Goal: Transaction & Acquisition: Purchase product/service

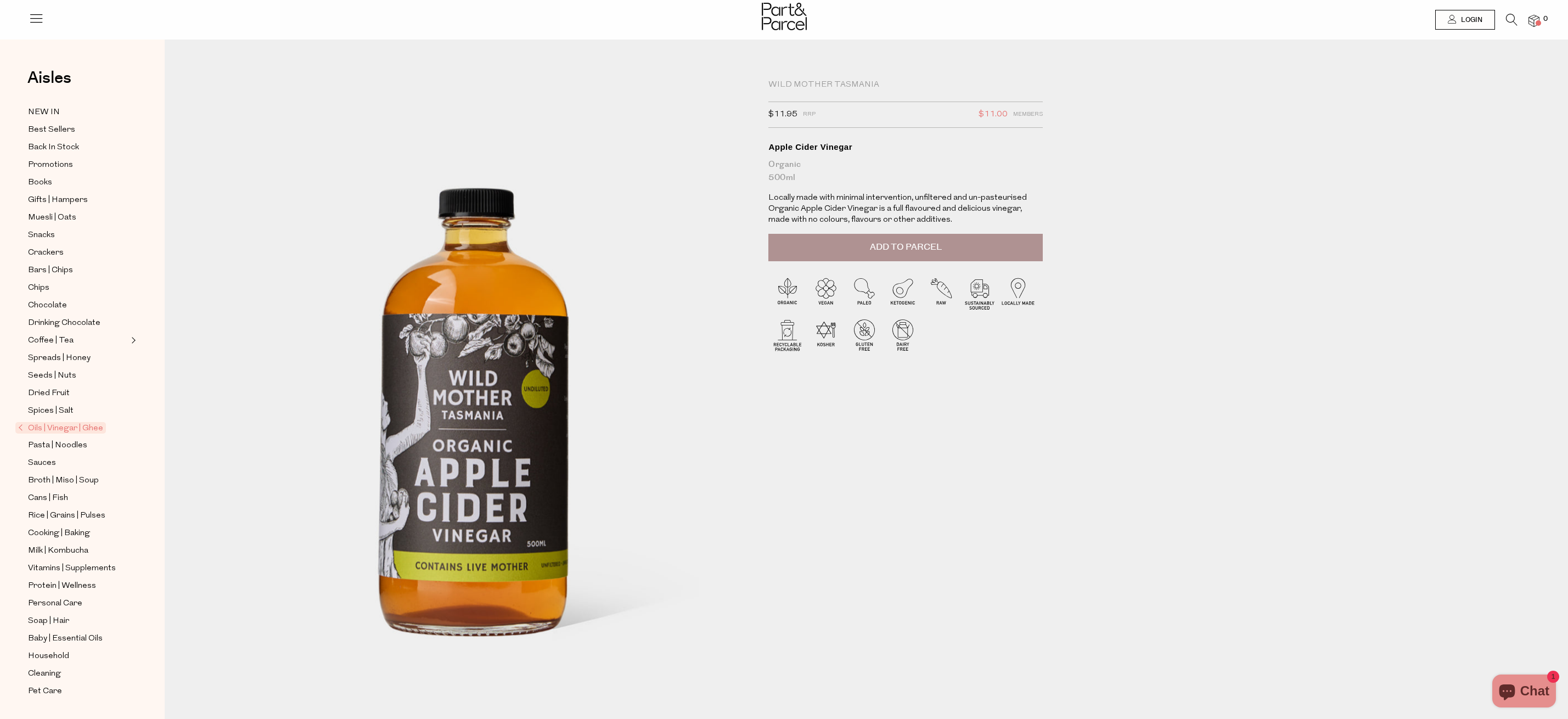
click at [838, 524] on div "Wild Mother Tasmania $11.95 RRP $11.00 Members Available: In Stock Apple Cider …" at bounding box center [911, 424] width 302 height 689
click at [934, 249] on span "Add to Parcel" at bounding box center [906, 248] width 72 height 13
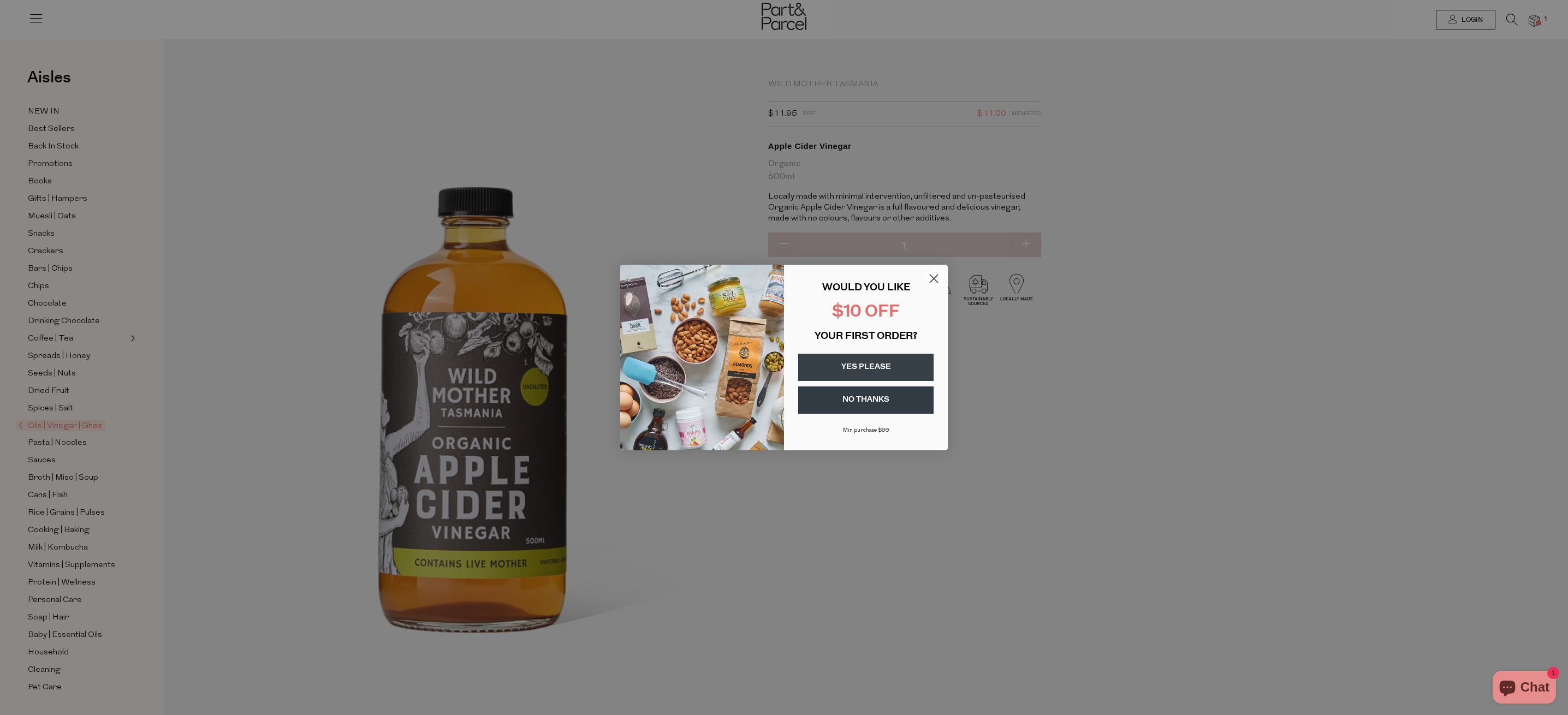
drag, startPoint x: 930, startPoint y: 278, endPoint x: 906, endPoint y: 373, distance: 98.0
click at [906, 373] on div "Close dialog WOULD YOU LIKE $10 OFF YOUR FIRST ORDER? YES PLEASE NO THANKS Min …" at bounding box center [784, 357] width 328 height 185
click at [906, 373] on button "YES PLEASE" at bounding box center [865, 367] width 135 height 27
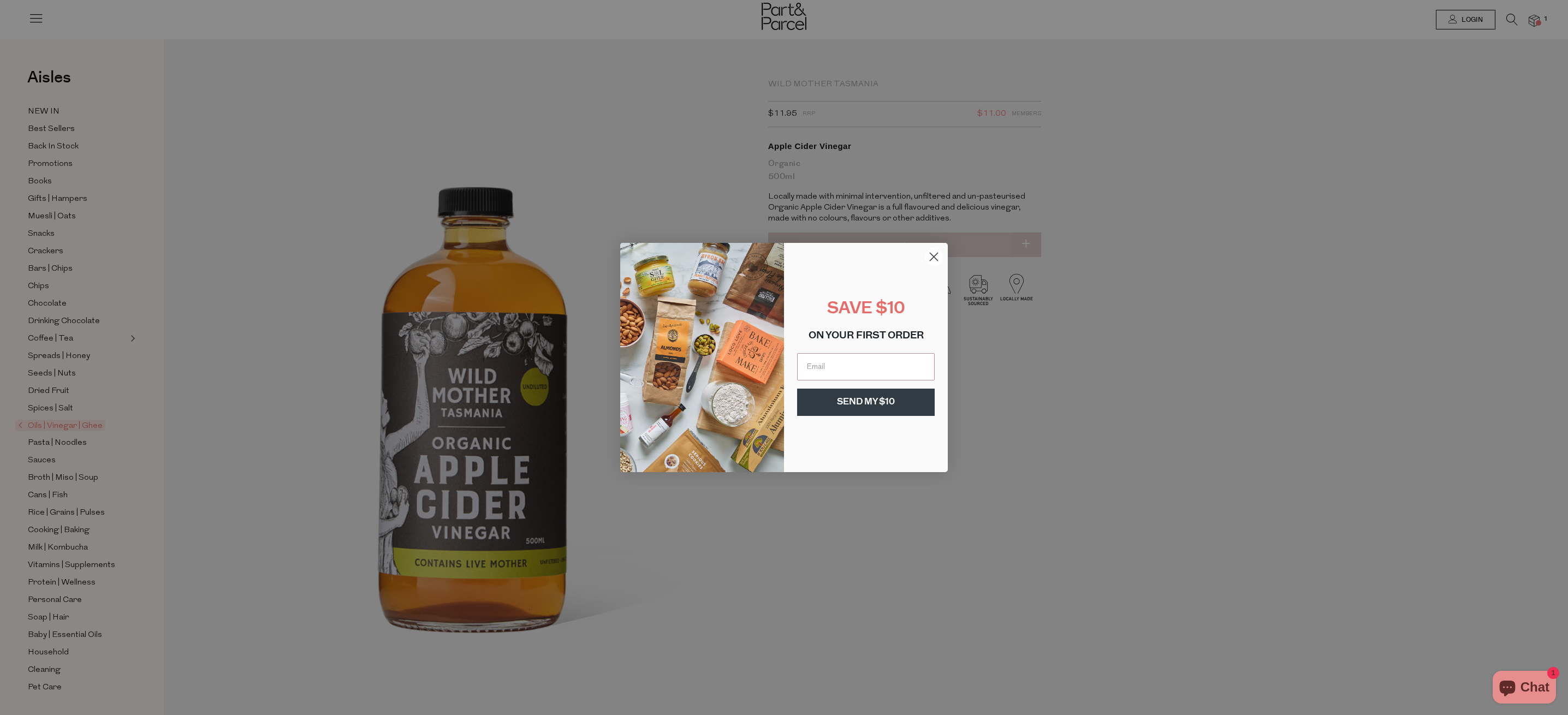
click at [934, 256] on circle "Close dialog" at bounding box center [933, 256] width 18 height 18
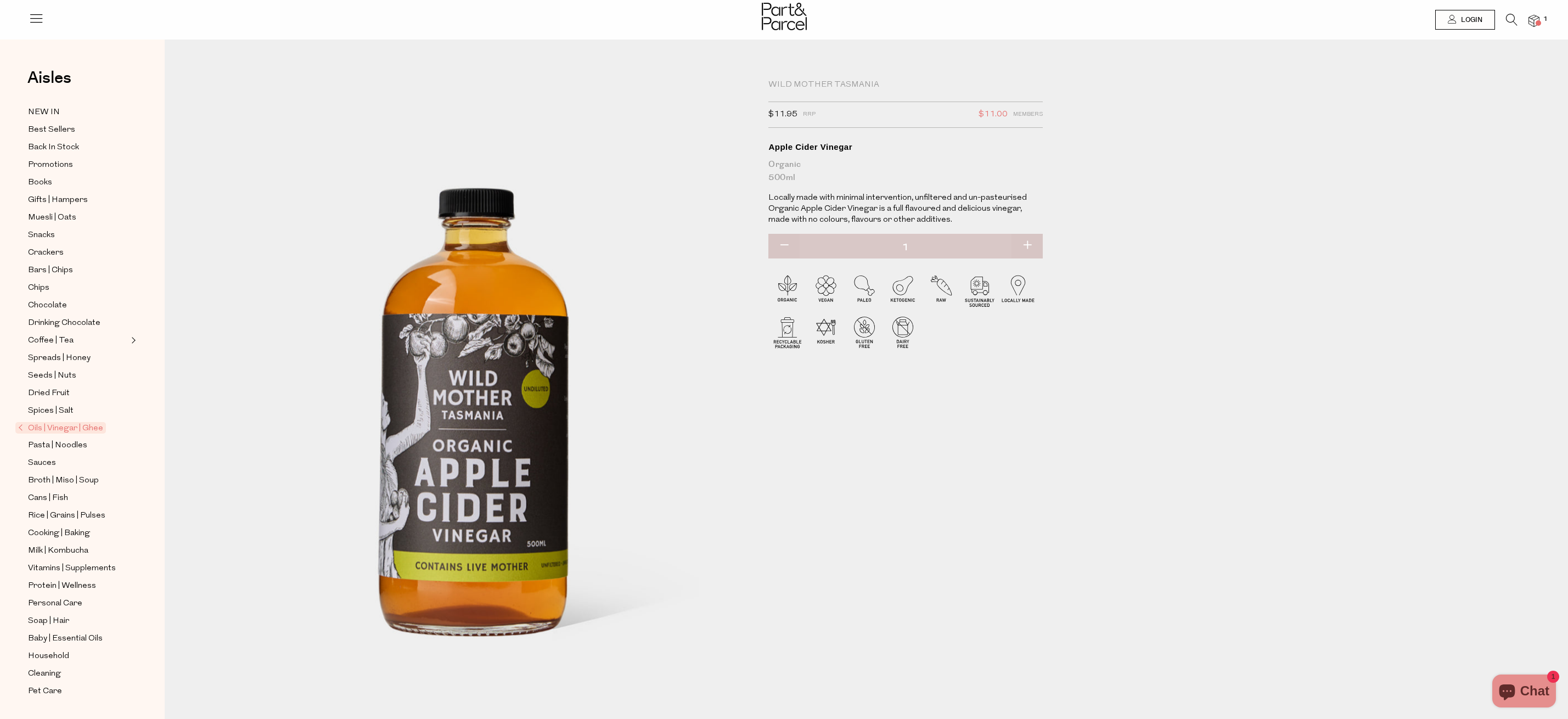
click at [1029, 245] on button "button" at bounding box center [1026, 246] width 31 height 24
type input "2"
click at [1539, 20] on span at bounding box center [1539, 23] width 6 height 6
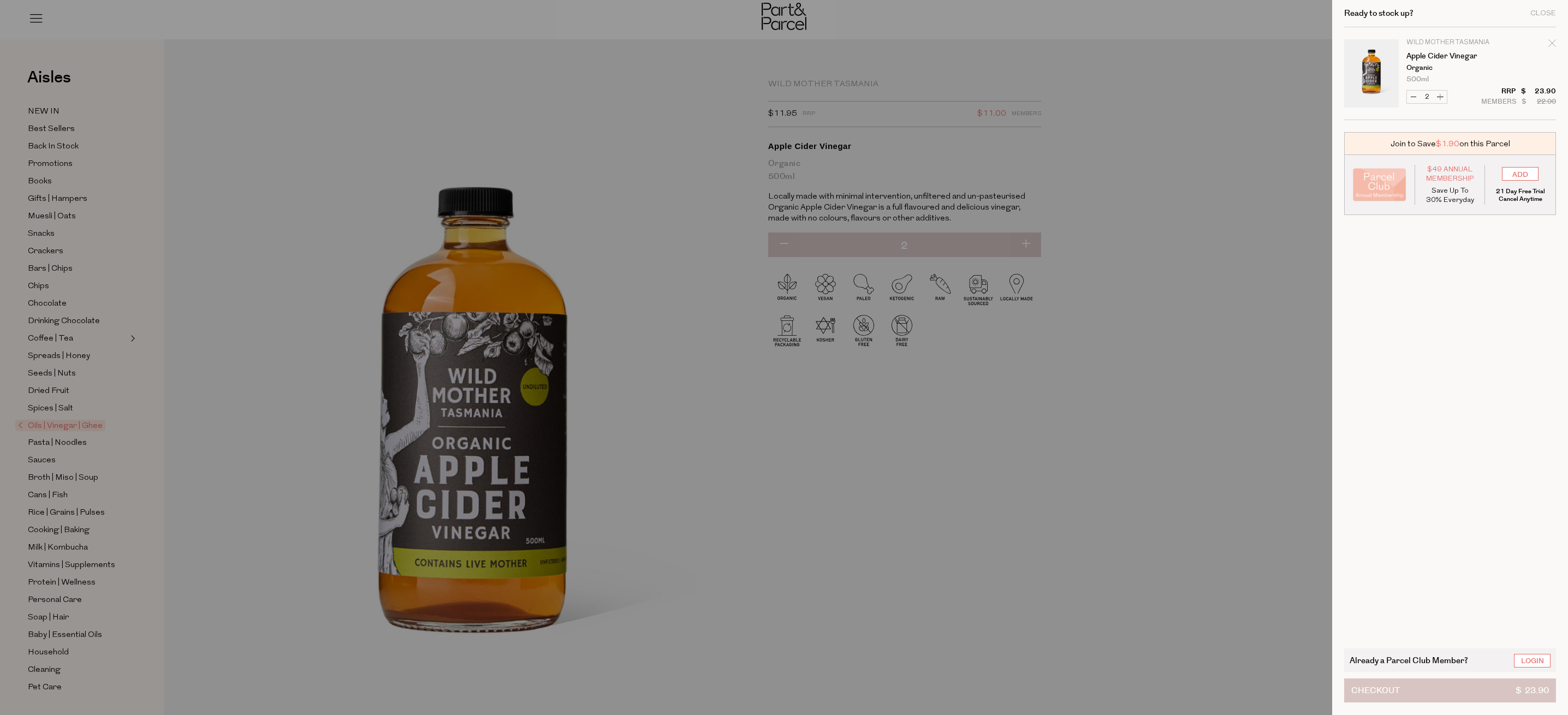
click at [1547, 688] on span "$ 23.90" at bounding box center [1532, 691] width 34 height 23
click at [1528, 686] on span "$ 23.90" at bounding box center [1532, 691] width 34 height 23
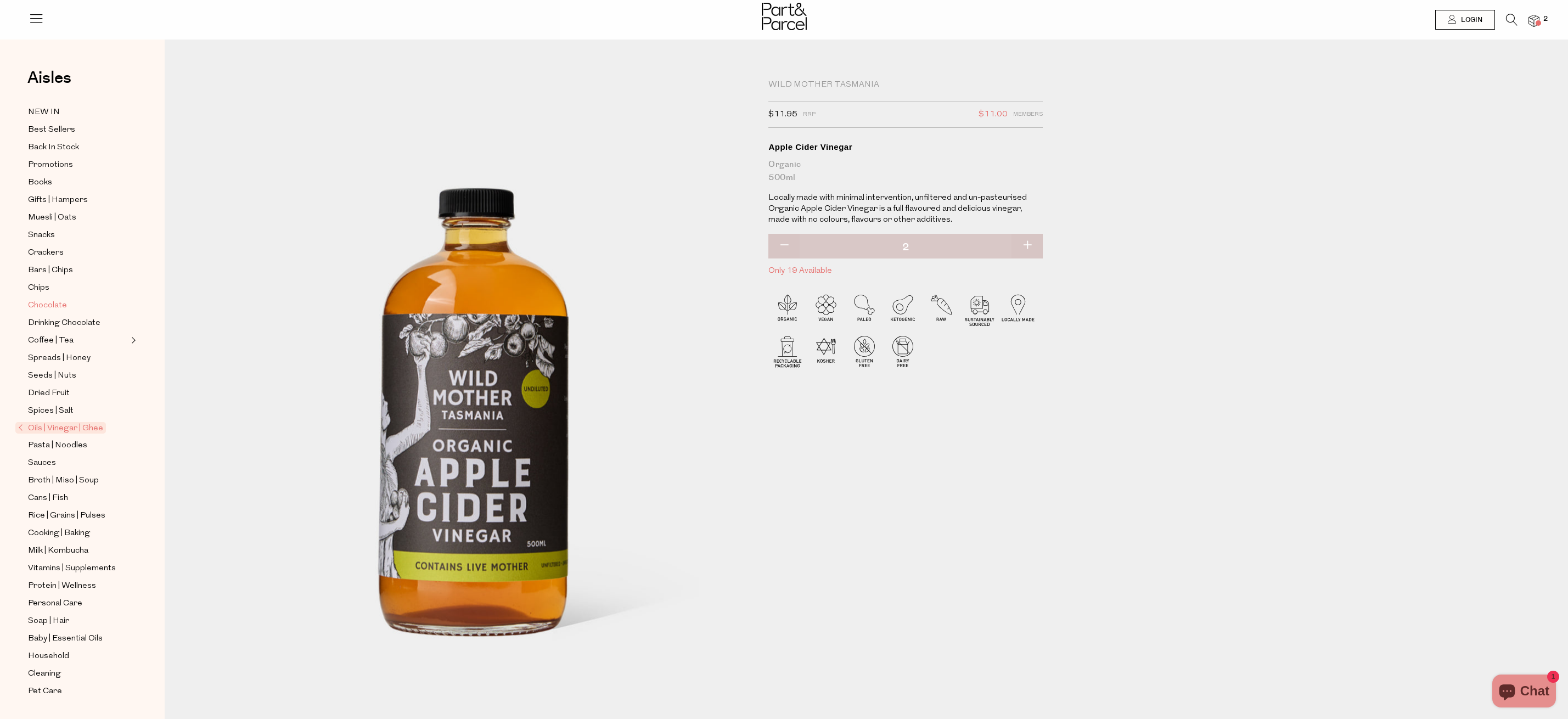
click at [54, 304] on span "Chocolate" at bounding box center [47, 306] width 39 height 13
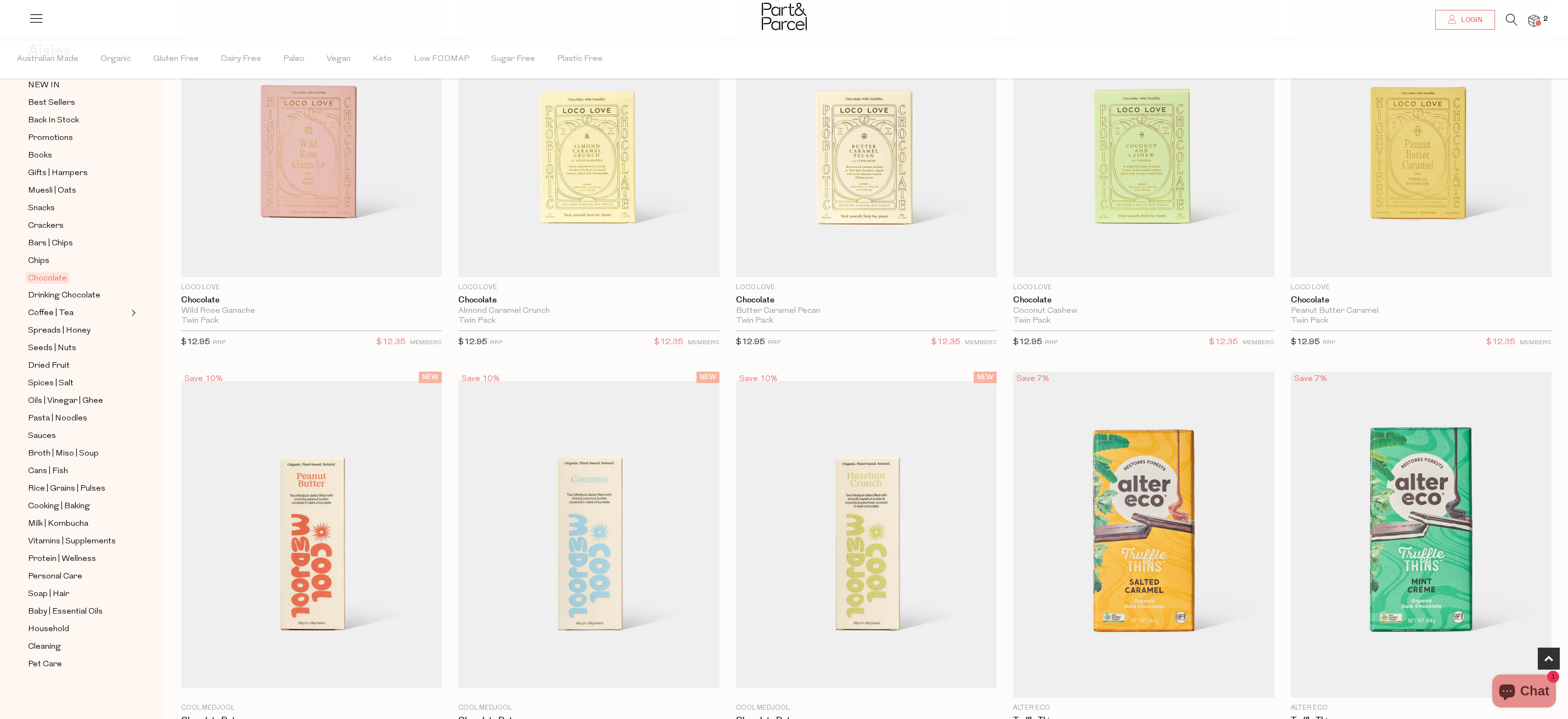
scroll to position [624, 0]
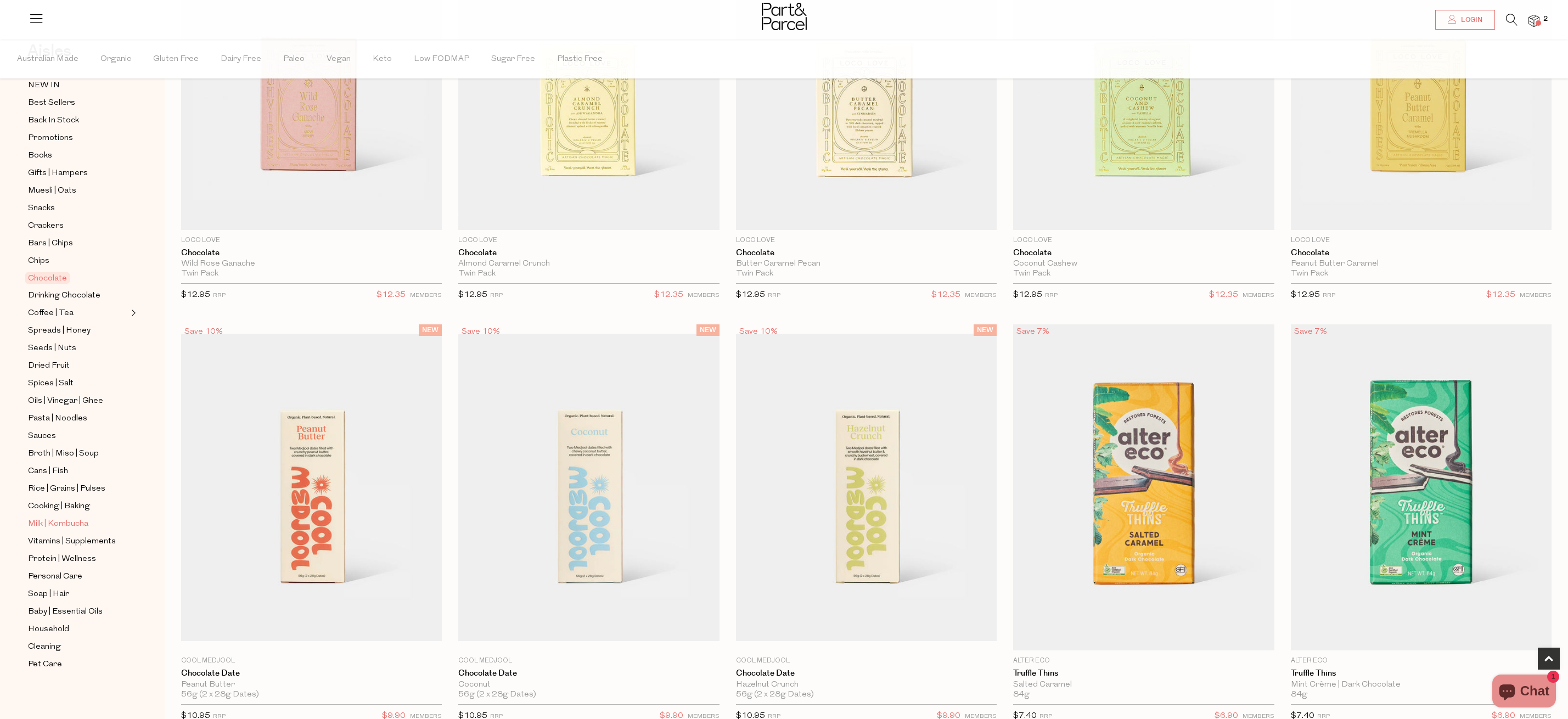
click at [72, 525] on span "Milk | Kombucha" at bounding box center [58, 524] width 60 height 13
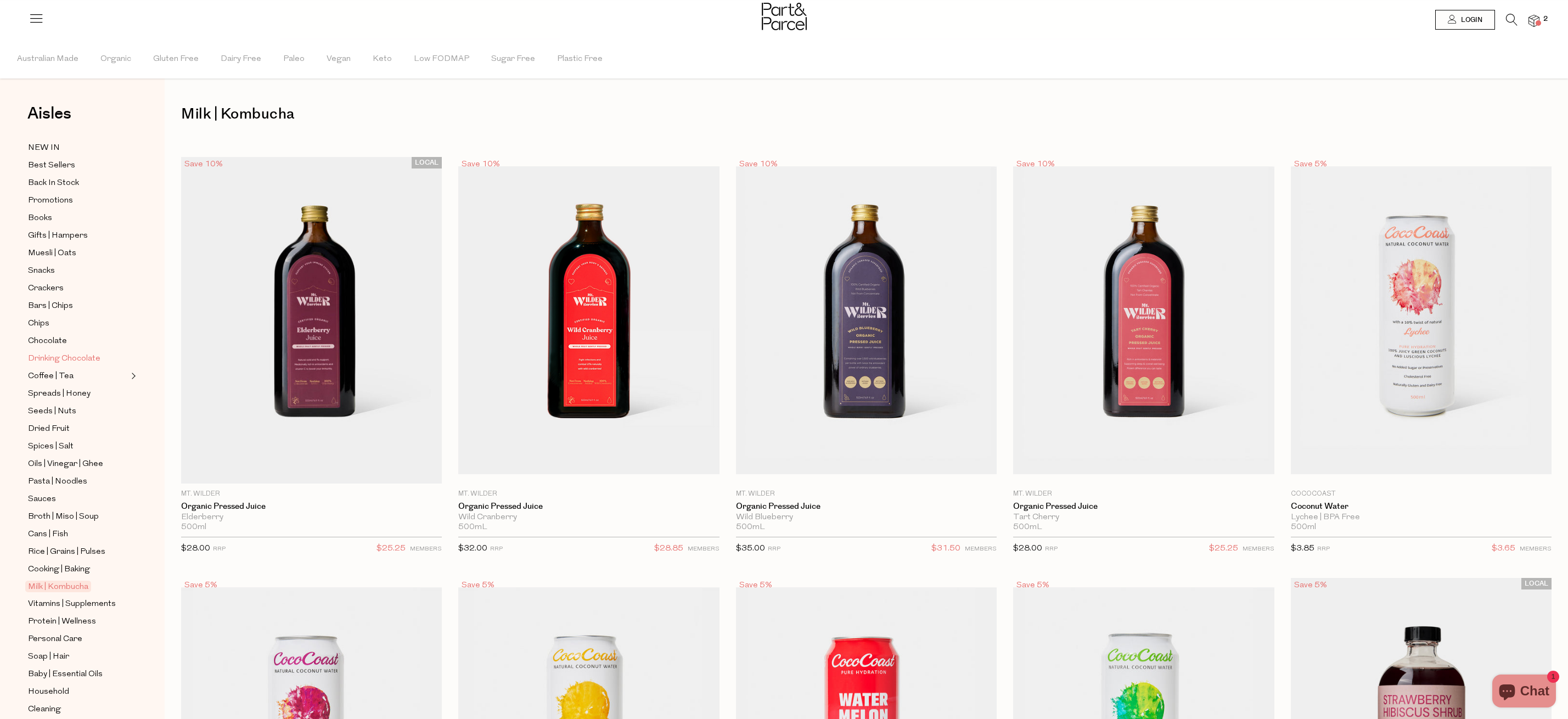
click at [42, 357] on span "Drinking Chocolate" at bounding box center [64, 359] width 73 height 13
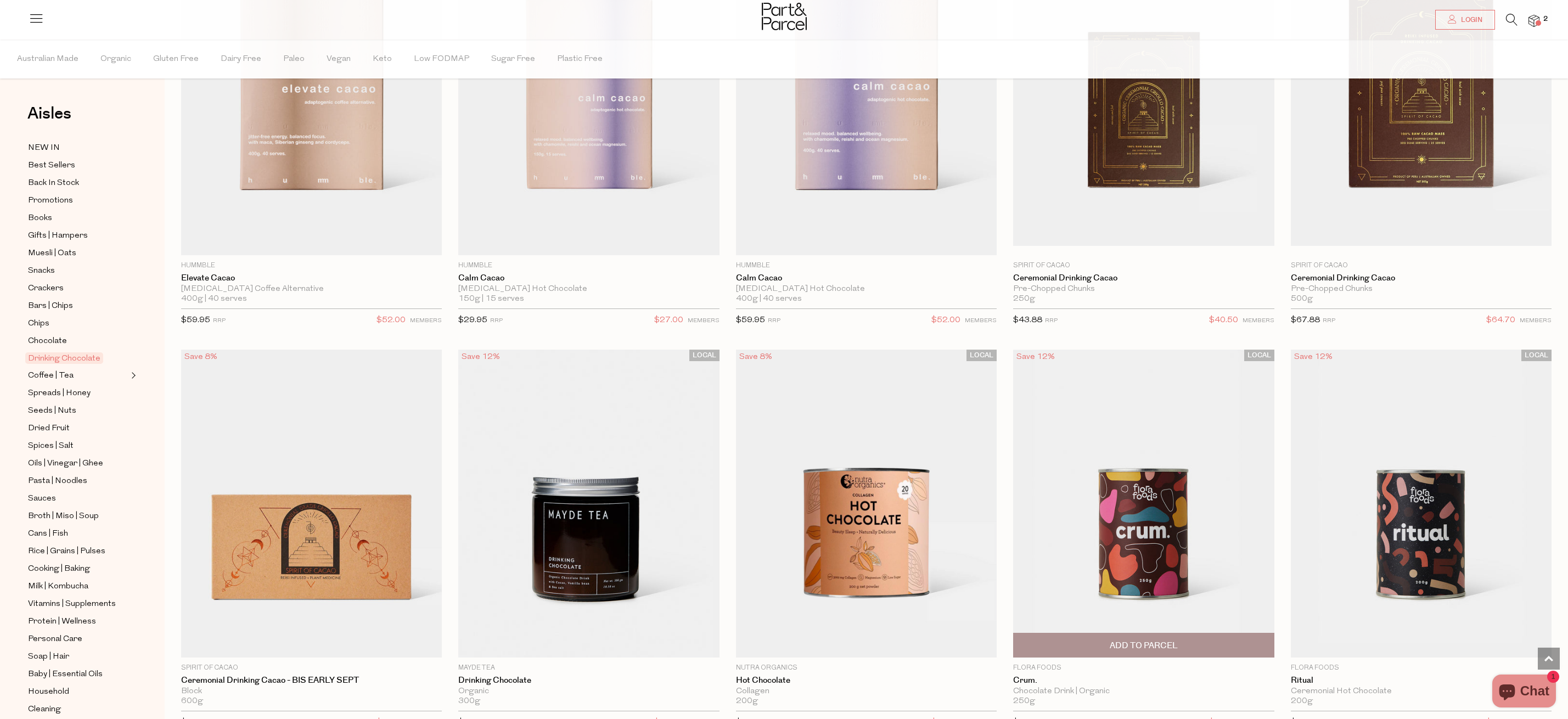
scroll to position [313, 0]
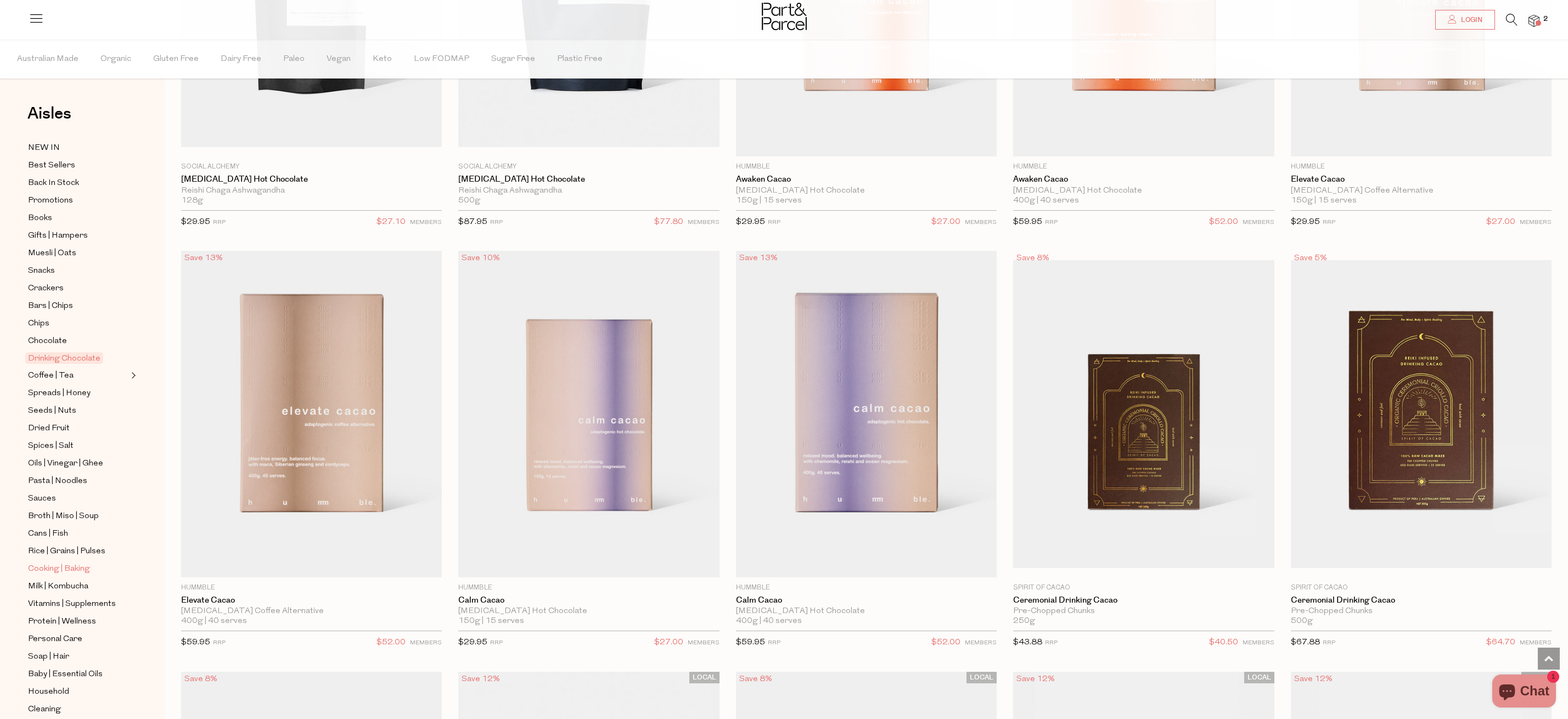
click at [80, 569] on span "Cooking | Baking" at bounding box center [59, 569] width 62 height 13
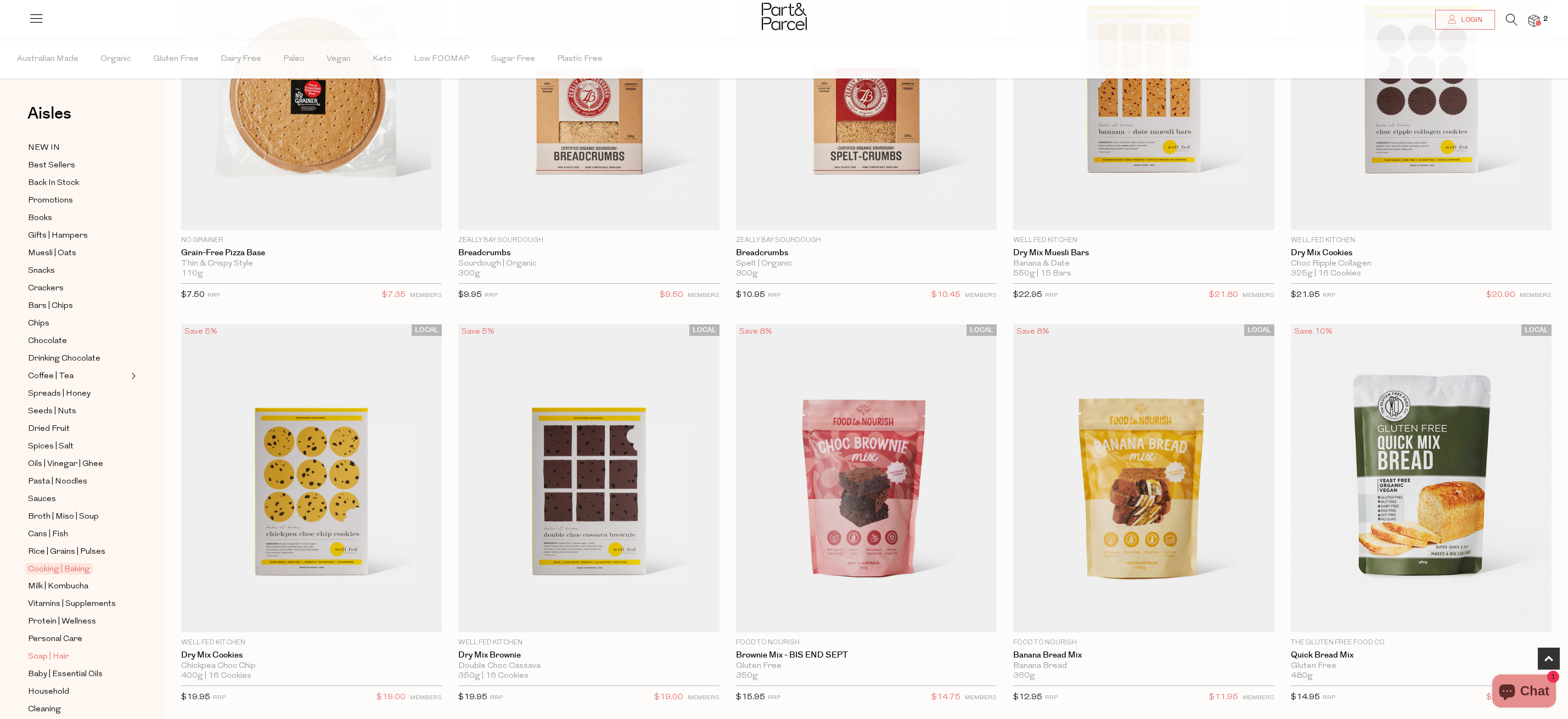
scroll to position [220, 0]
click at [40, 325] on span "Chips" at bounding box center [39, 324] width 22 height 13
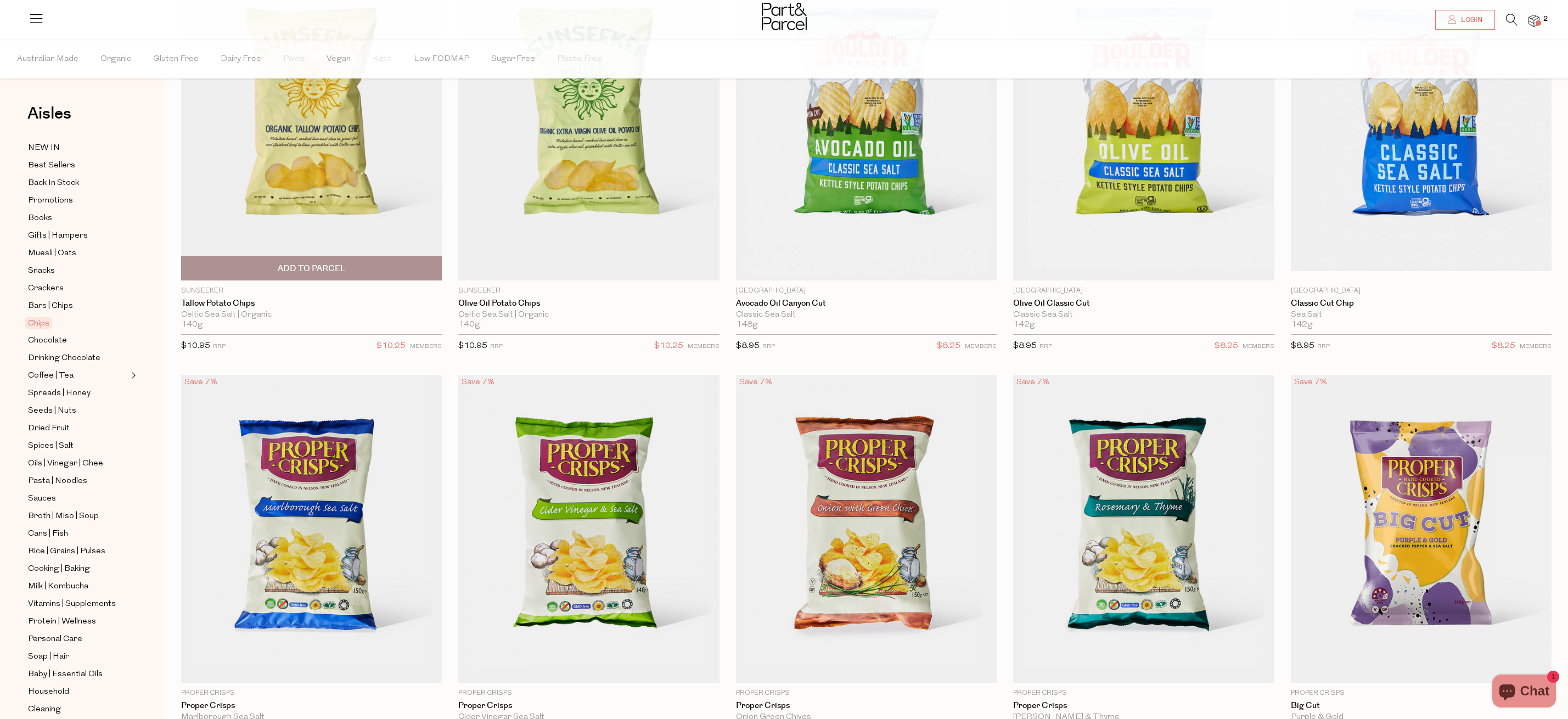
scroll to position [256, 0]
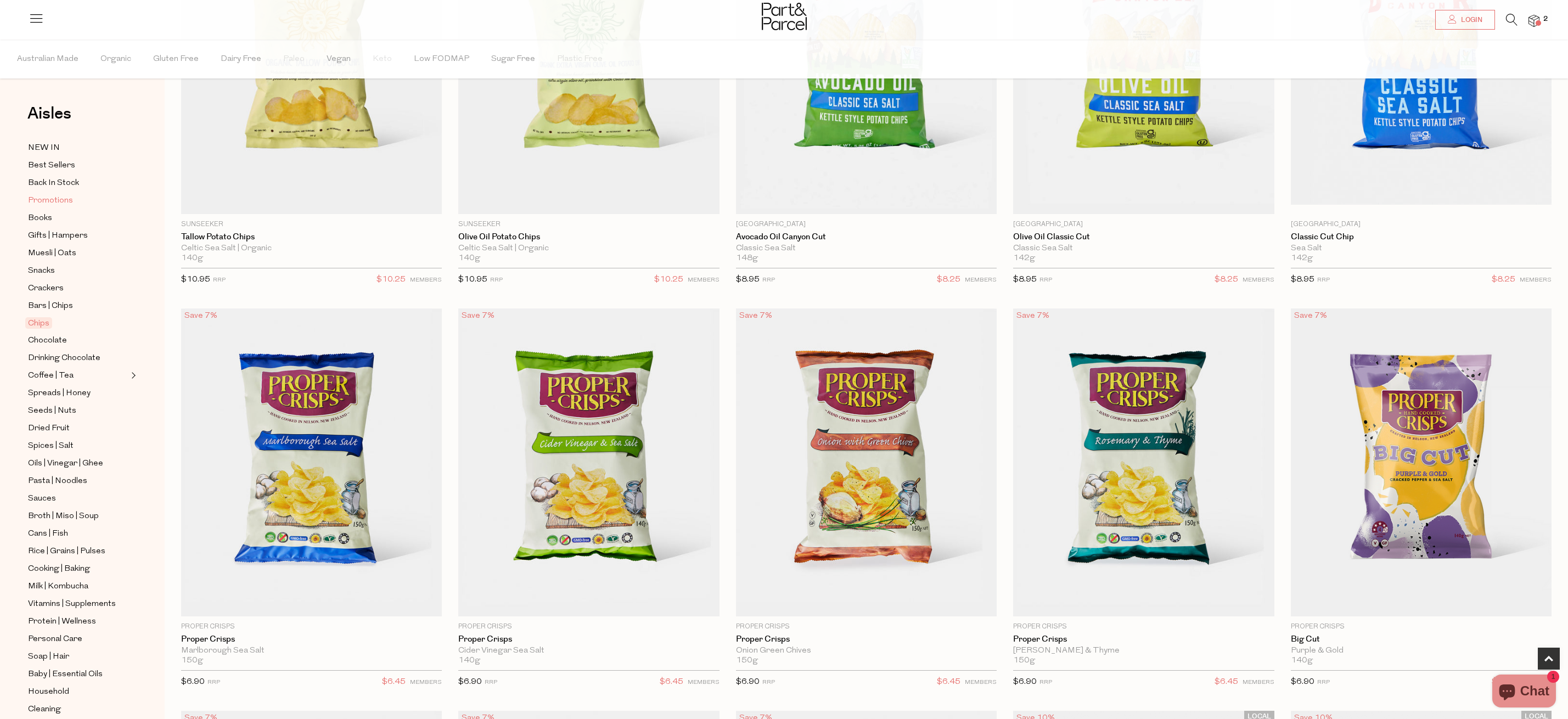
click at [57, 199] on span "Promotions" at bounding box center [50, 201] width 45 height 13
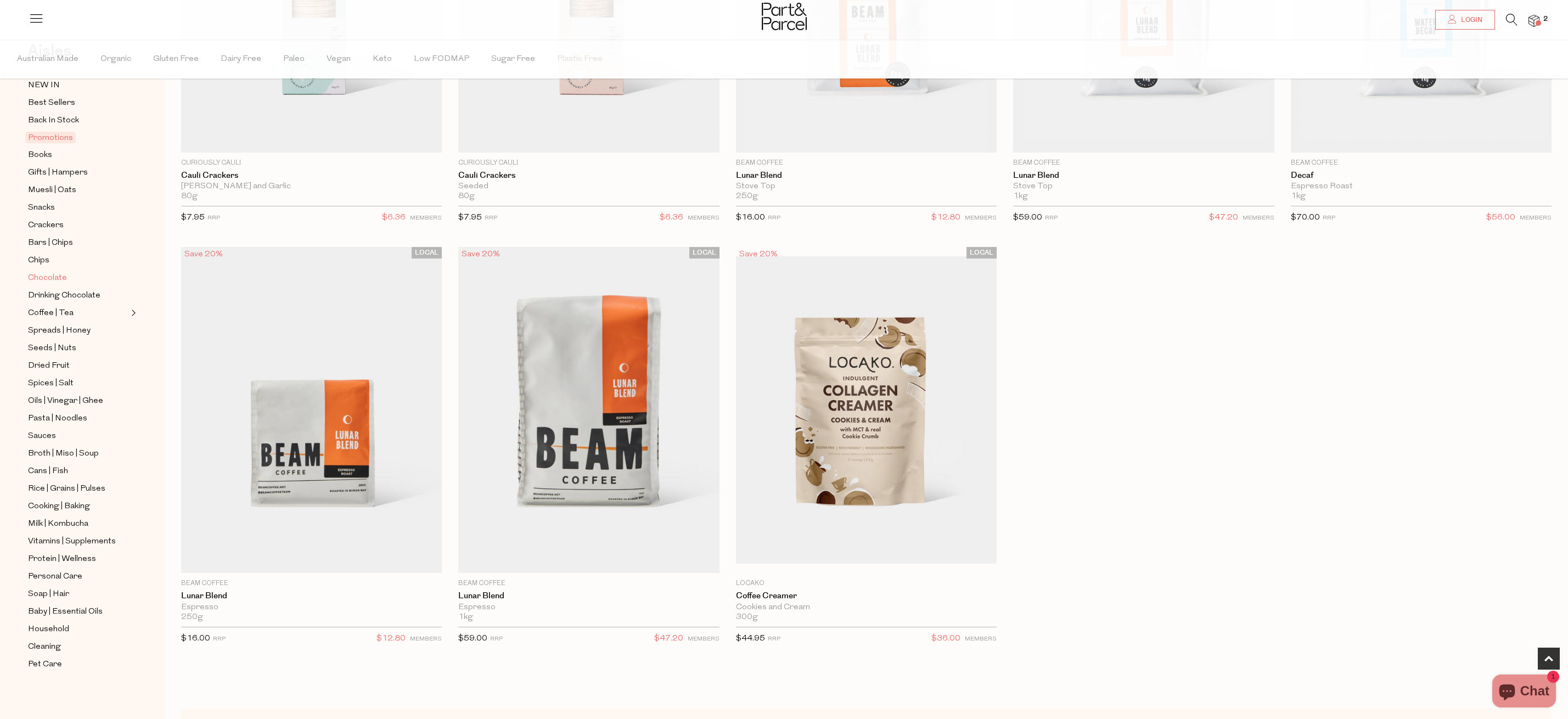
scroll to position [928, 0]
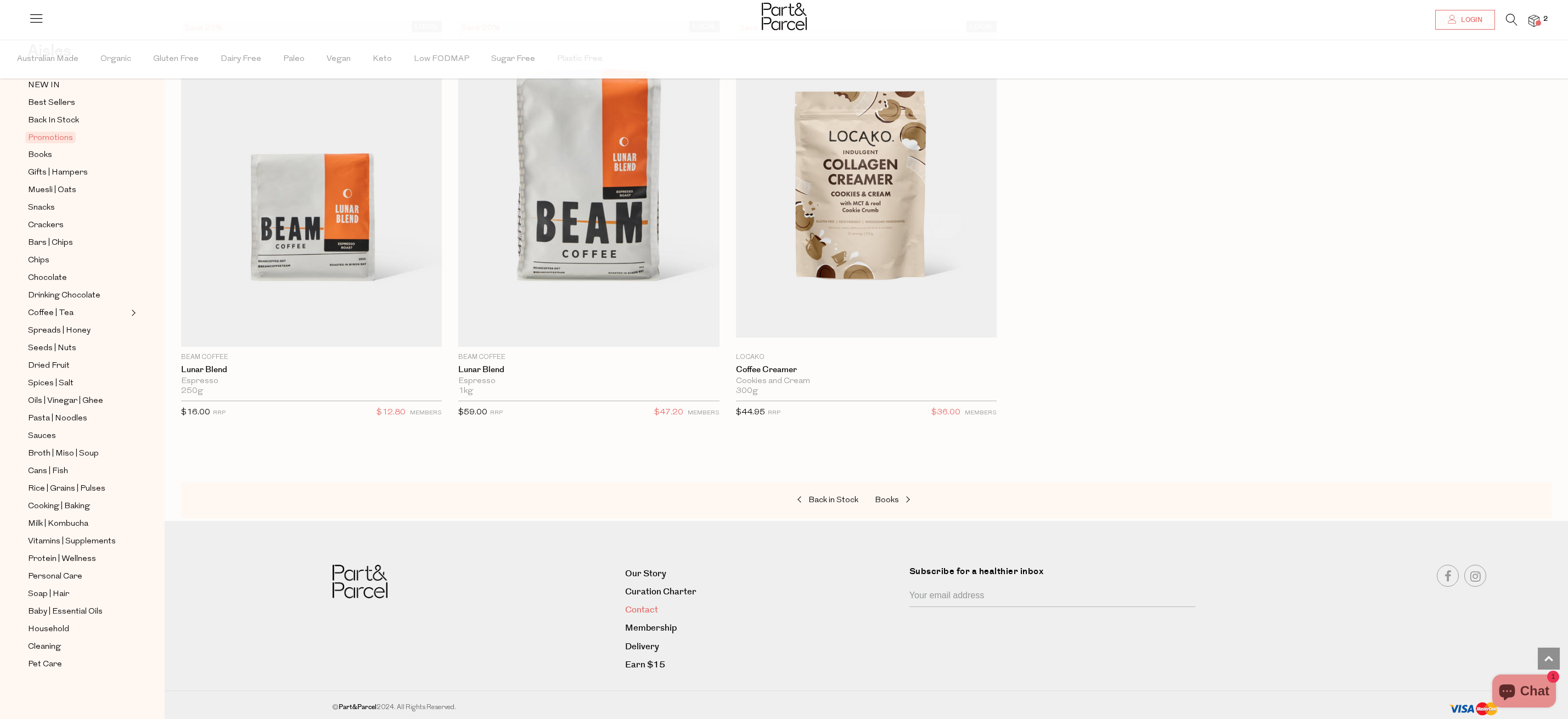
click at [648, 610] on link "Contact" at bounding box center [763, 610] width 276 height 15
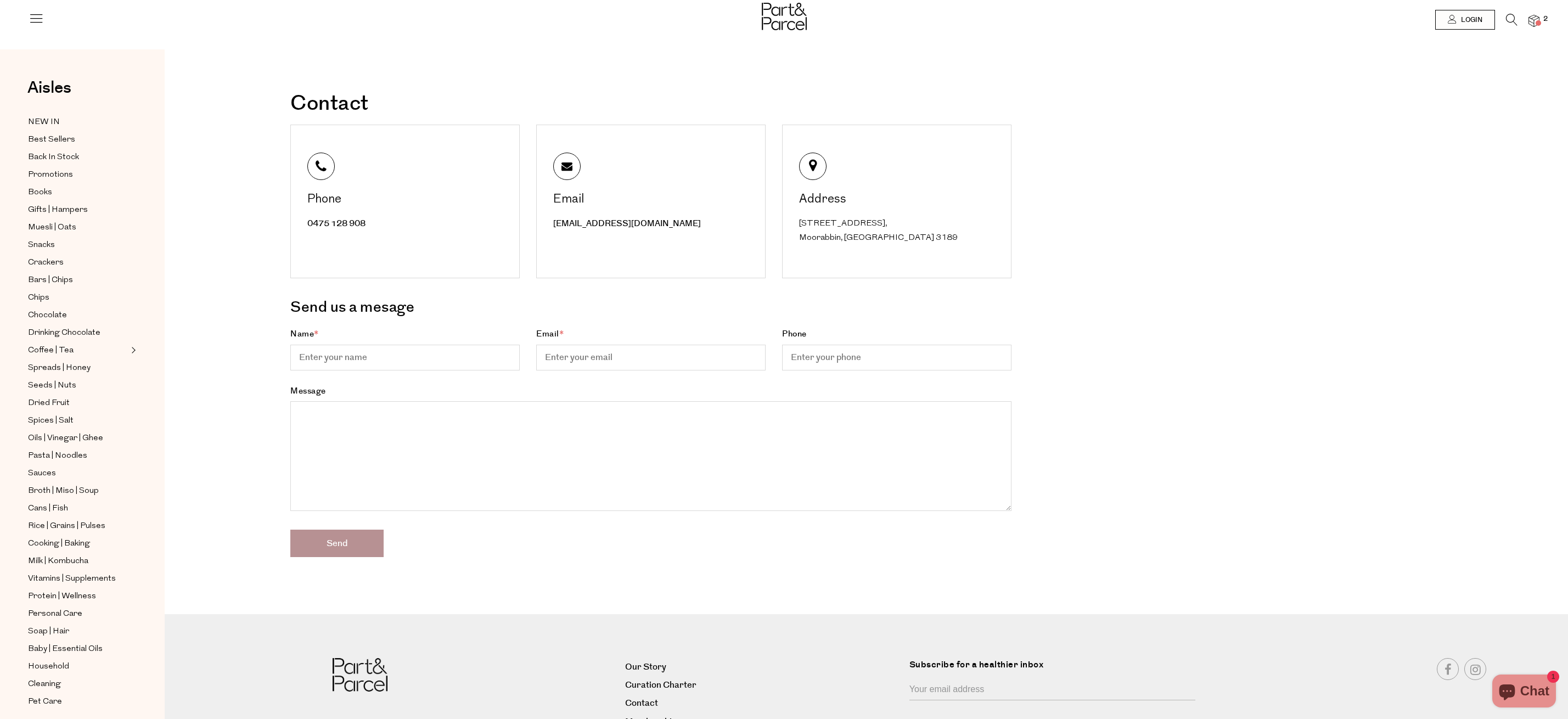
scroll to position [112, 0]
